Goal: Information Seeking & Learning: Learn about a topic

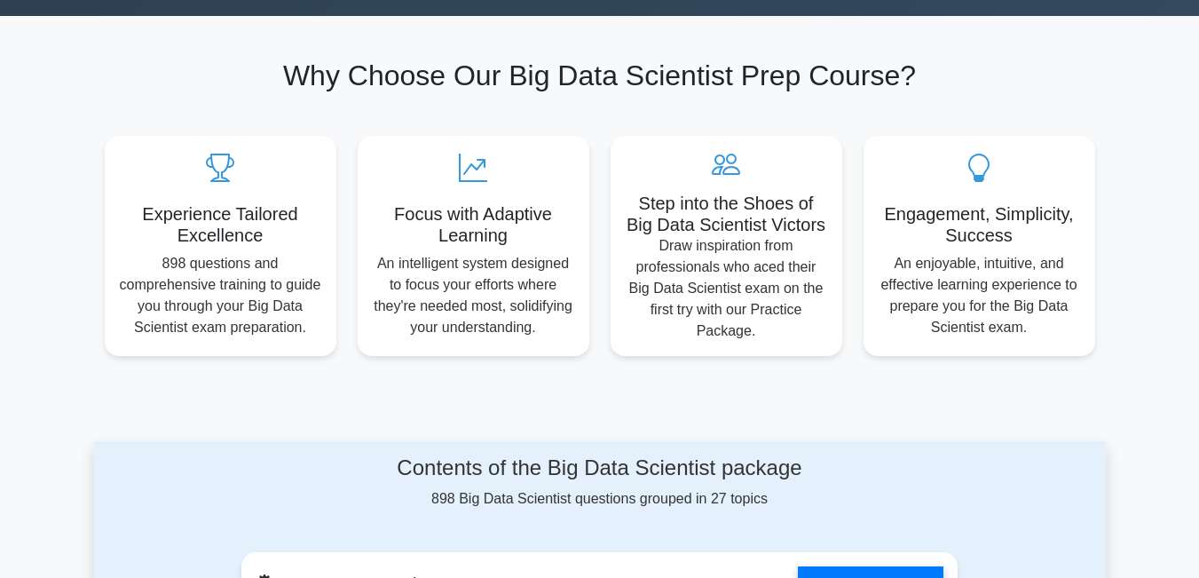
scroll to position [799, 0]
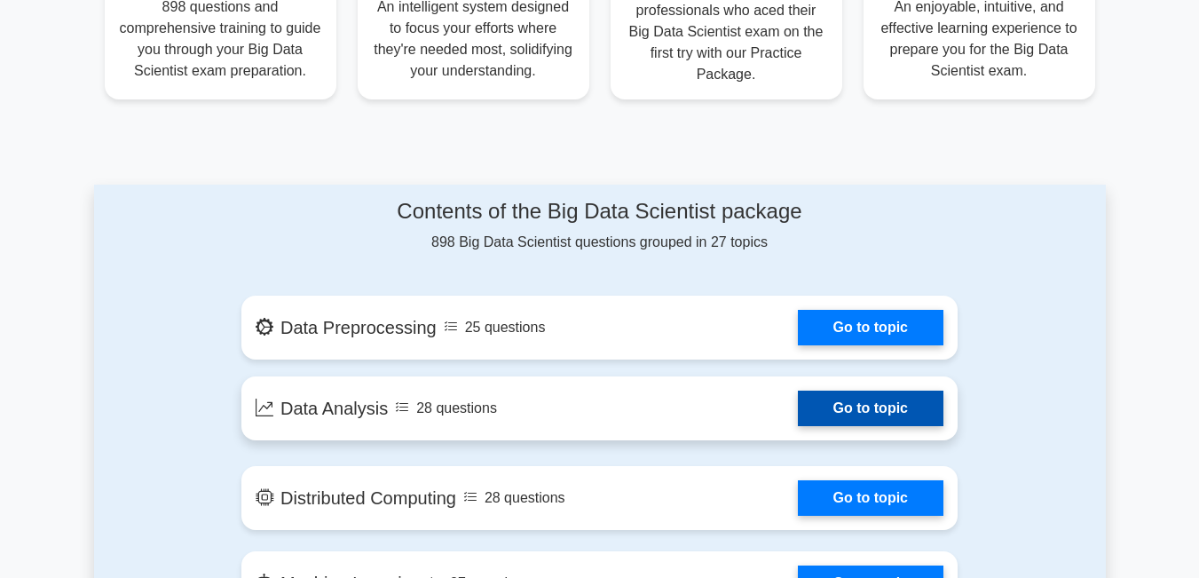
click at [838, 390] on link "Go to topic" at bounding box center [871, 407] width 146 height 35
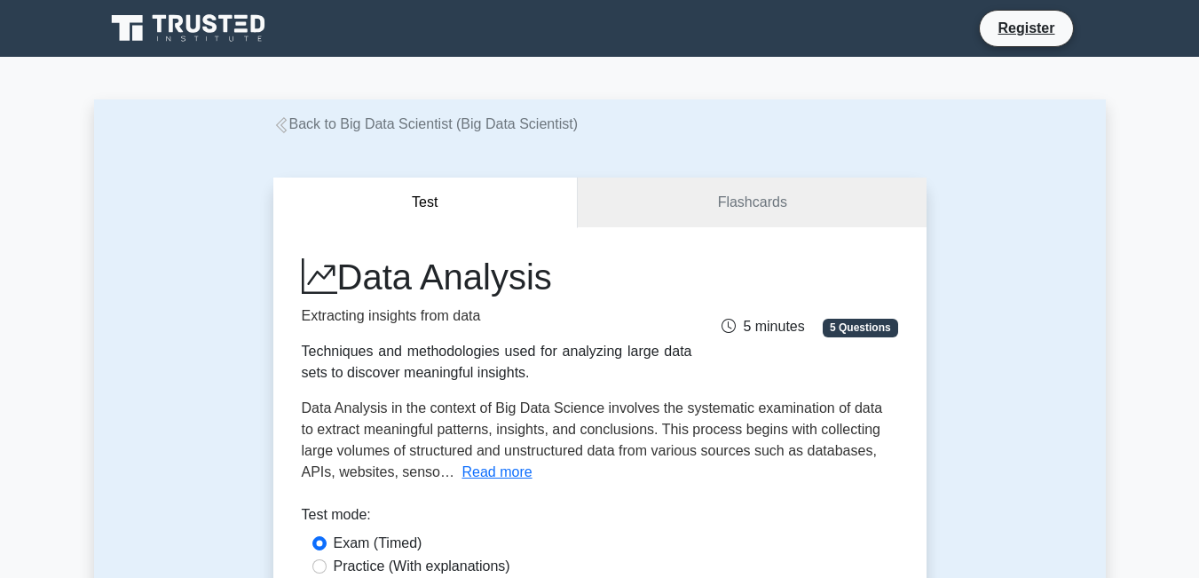
scroll to position [266, 0]
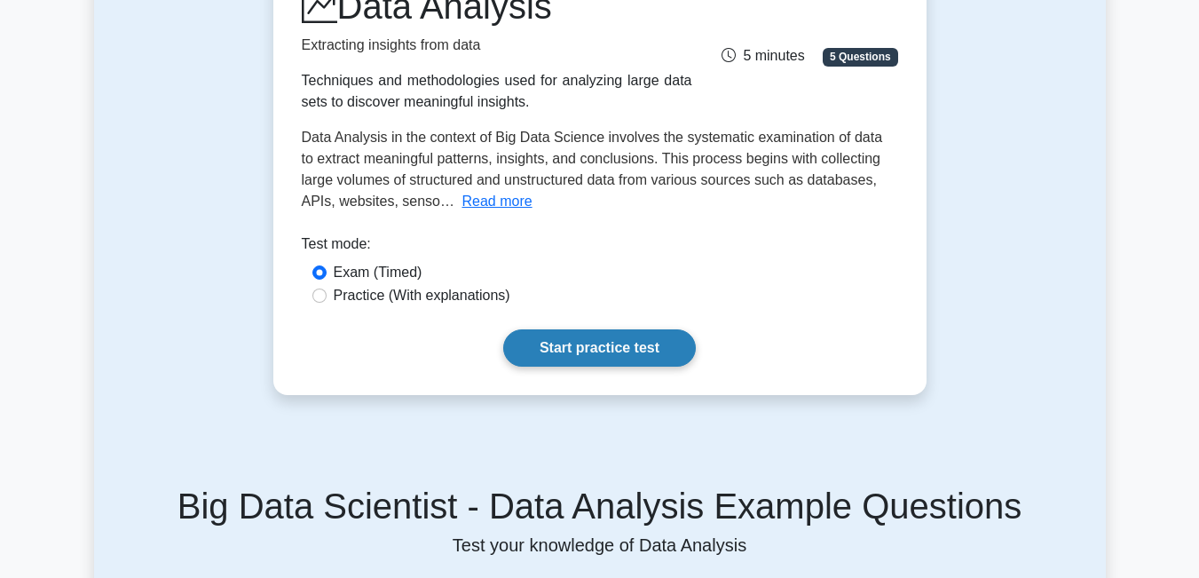
click at [572, 346] on link "Start practice test" at bounding box center [599, 347] width 193 height 37
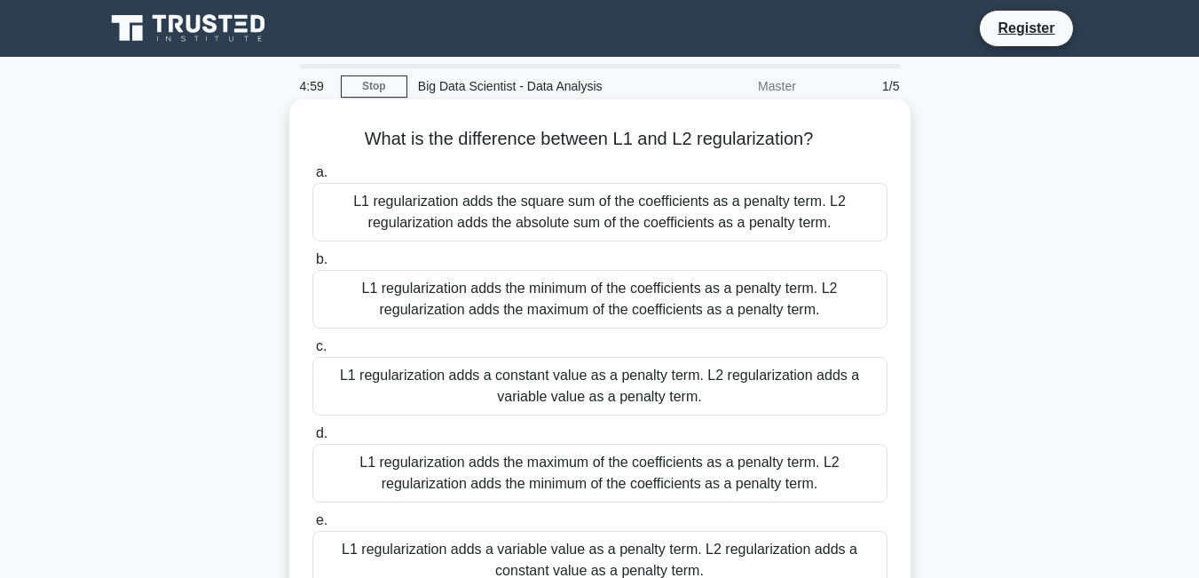
click at [510, 222] on div "L1 regularization adds the square sum of the coefficients as a penalty term. L2…" at bounding box center [599, 212] width 575 height 59
click at [312, 178] on input "a. L1 regularization adds the square sum of the coefficients as a penalty term.…" at bounding box center [312, 173] width 0 height 12
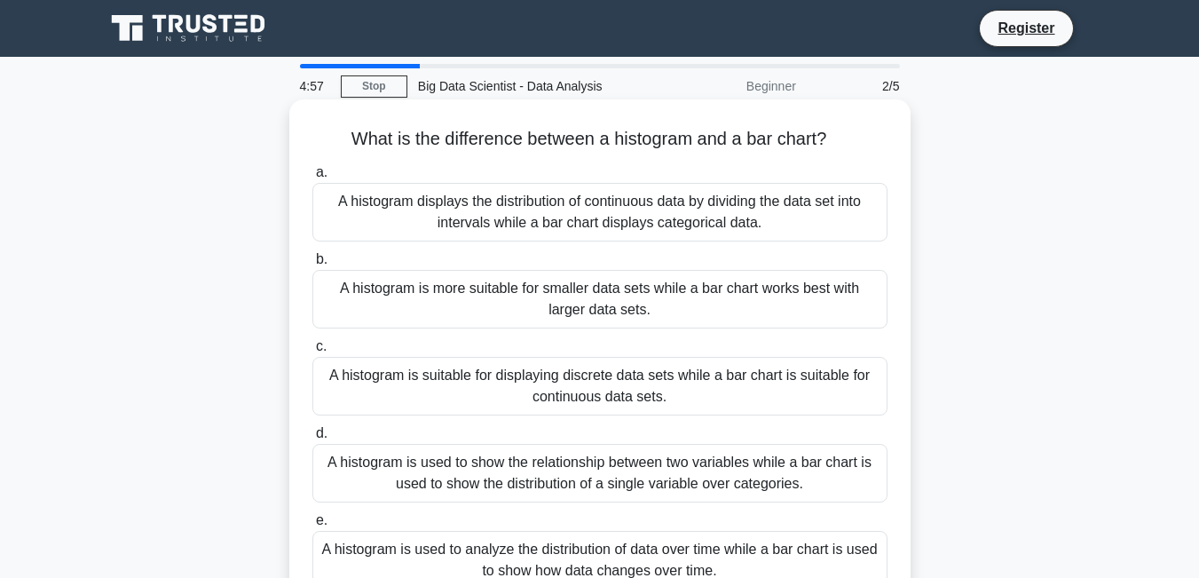
click at [508, 227] on div "A histogram displays the distribution of continuous data by dividing the data s…" at bounding box center [599, 212] width 575 height 59
click at [312, 178] on input "a. A histogram displays the distribution of continuous data by dividing the dat…" at bounding box center [312, 173] width 0 height 12
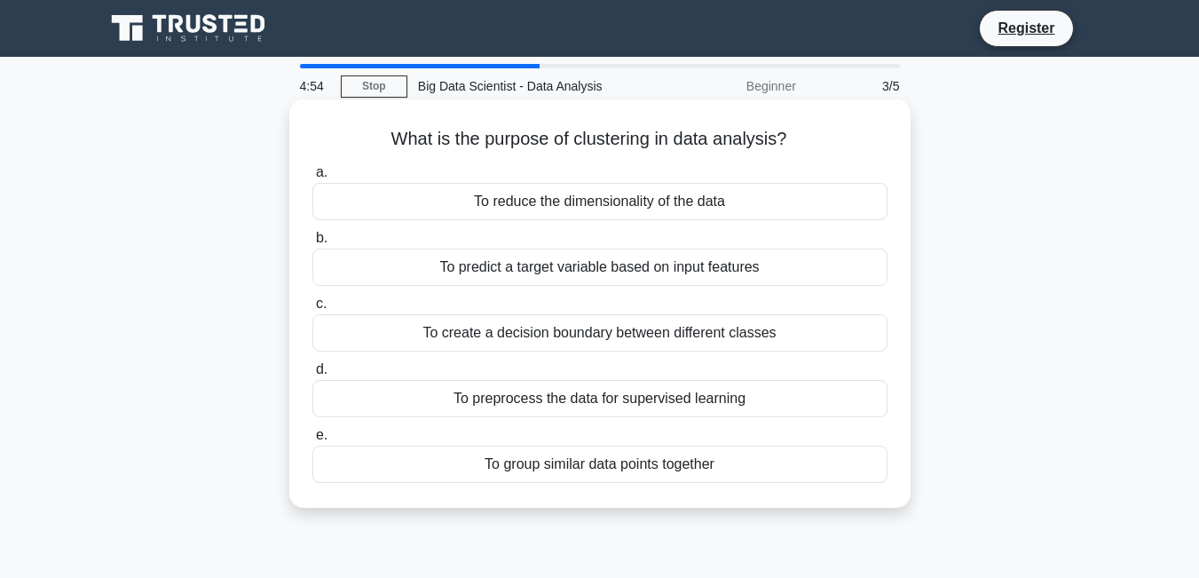
click at [500, 275] on div "To predict a target variable based on input features" at bounding box center [599, 266] width 575 height 37
click at [312, 244] on input "b. To predict a target variable based on input features" at bounding box center [312, 239] width 0 height 12
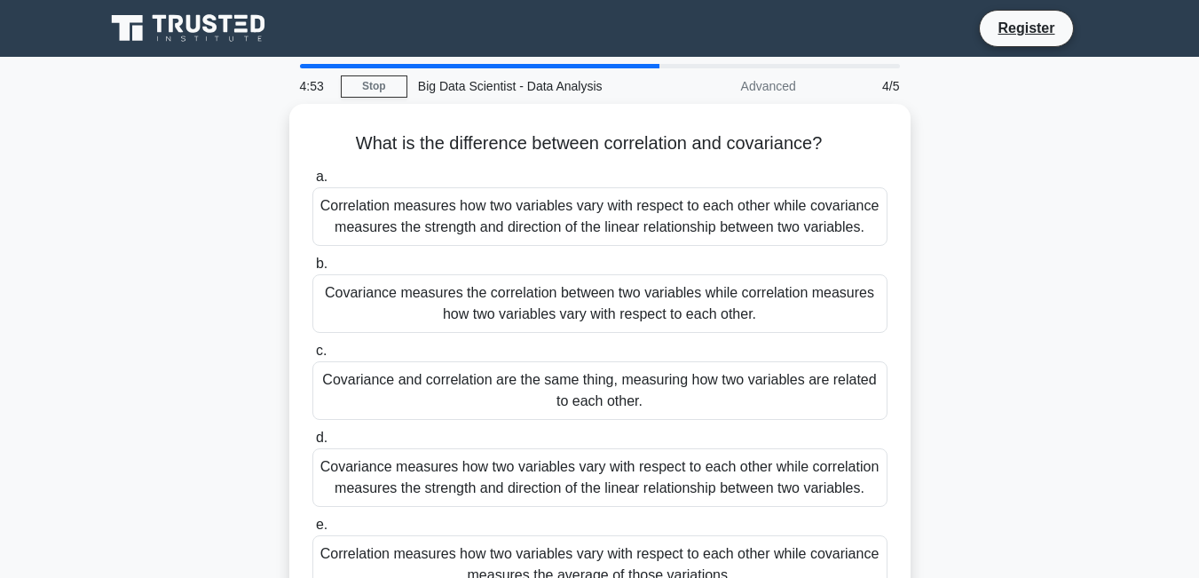
click at [500, 275] on div "Covariance measures the correlation between two variables while correlation mea…" at bounding box center [599, 303] width 575 height 59
click at [312, 270] on input "b. Covariance measures the correlation between two variables while correlation …" at bounding box center [312, 264] width 0 height 12
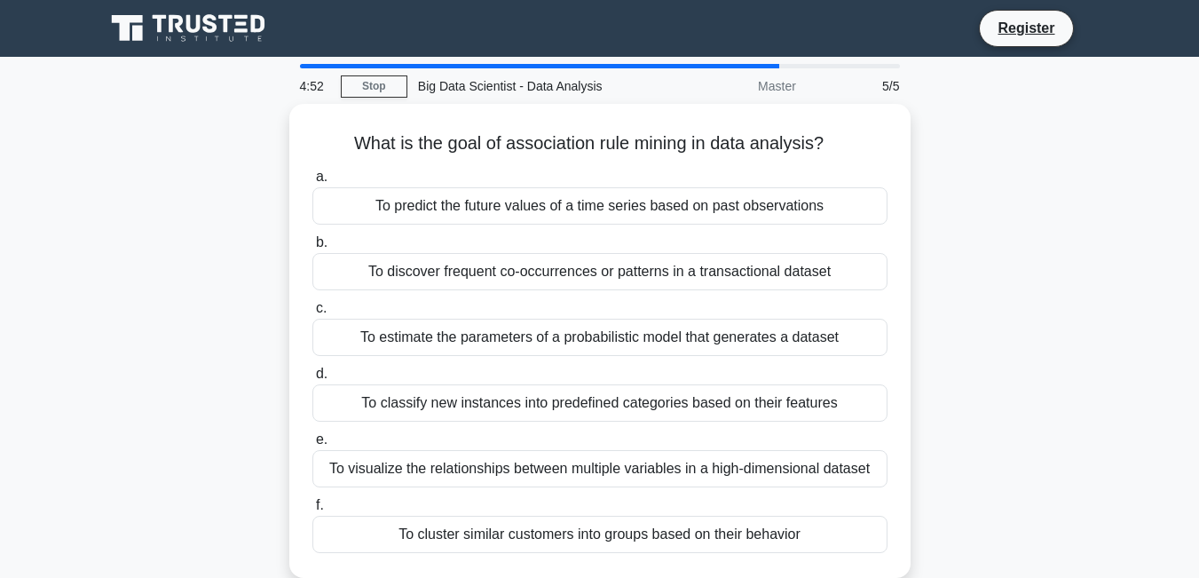
click at [500, 275] on div "To discover frequent co-occurrences or patterns in a transactional dataset" at bounding box center [599, 271] width 575 height 37
click at [312, 248] on input "b. To discover frequent co-occurrences or patterns in a transactional dataset" at bounding box center [312, 243] width 0 height 12
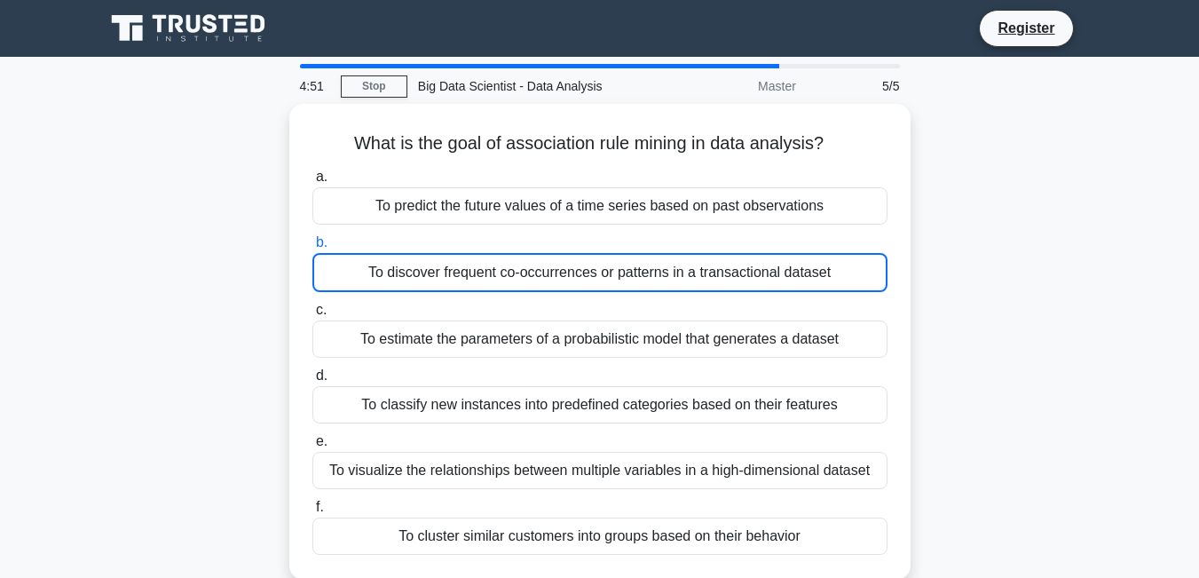
click at [500, 275] on div "To discover frequent co-occurrences or patterns in a transactional dataset" at bounding box center [599, 272] width 575 height 39
click at [312, 248] on input "b. To discover frequent co-occurrences or patterns in a transactional dataset" at bounding box center [312, 243] width 0 height 12
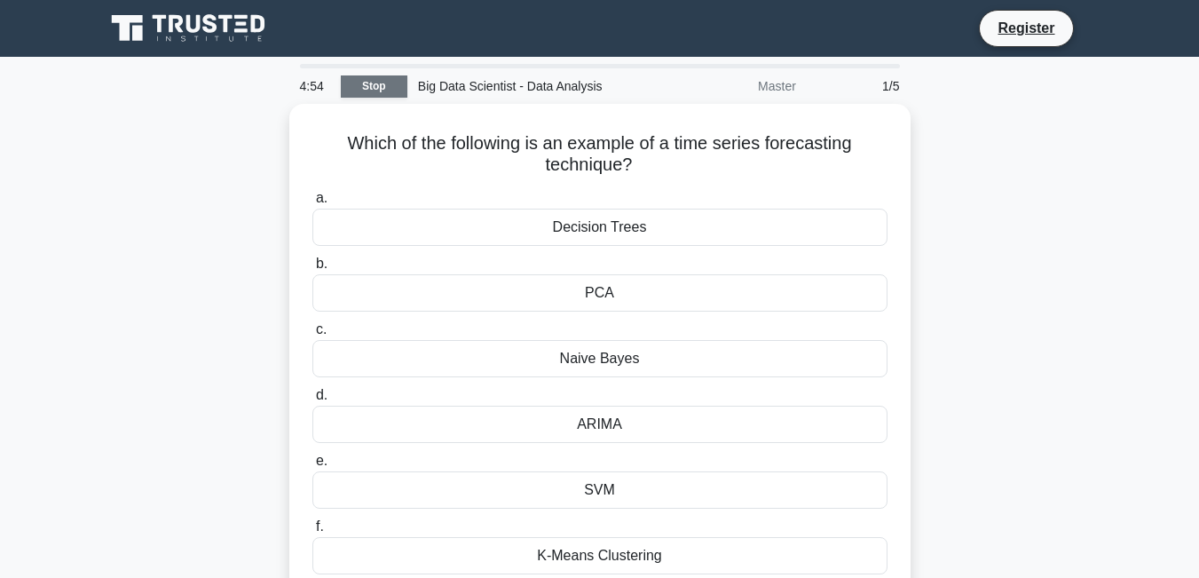
click at [365, 83] on link "Stop" at bounding box center [374, 86] width 67 height 22
